Goal: Transaction & Acquisition: Purchase product/service

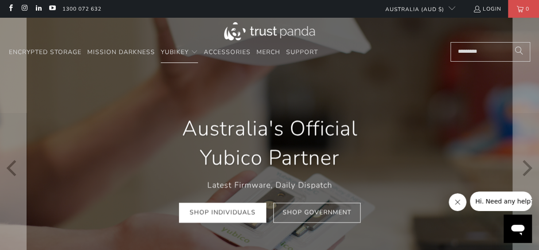
click at [151, 127] on div "Australia's Official Yubico Partner Latest Firmware, Daily Dispatch Shop Indivi…" at bounding box center [269, 168] width 255 height 135
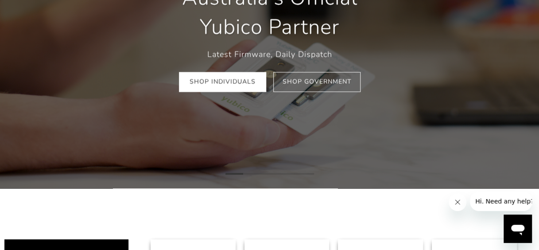
scroll to position [89, 0]
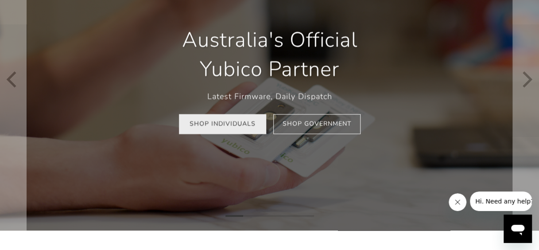
click at [230, 124] on link "Shop Individuals" at bounding box center [222, 124] width 87 height 20
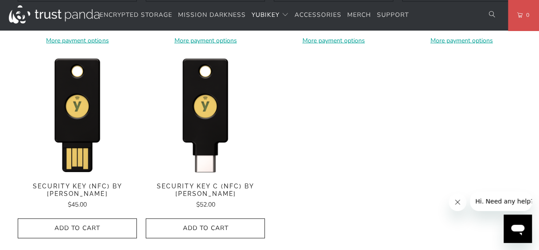
scroll to position [886, 0]
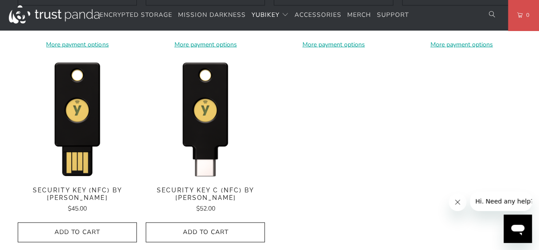
click at [210, 188] on span "Security Key C (NFC) by [PERSON_NAME]" at bounding box center [205, 193] width 119 height 15
